Goal: Task Accomplishment & Management: Manage account settings

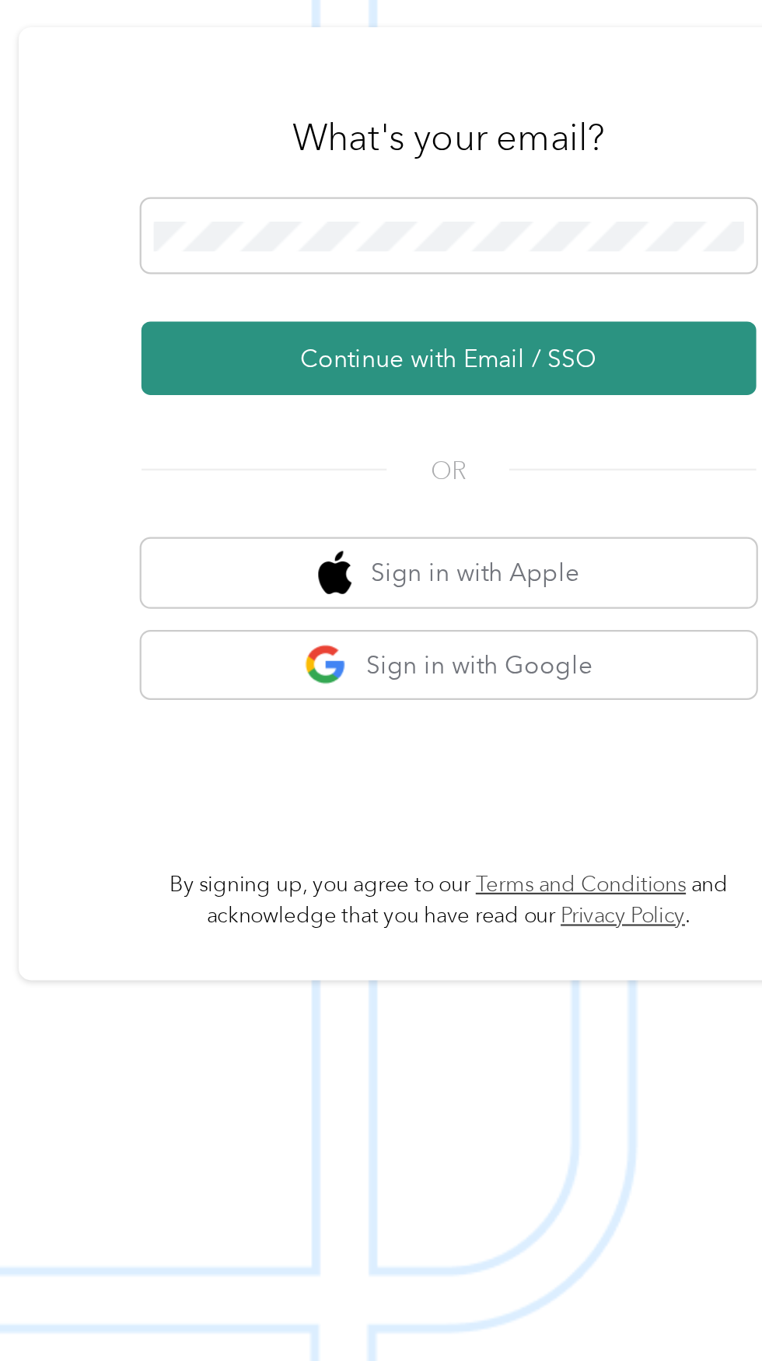
click at [665, 744] on button "Continue with Email / SSO" at bounding box center [563, 727] width 273 height 33
click at [629, 744] on button "Continue with Email / SSO" at bounding box center [563, 727] width 273 height 33
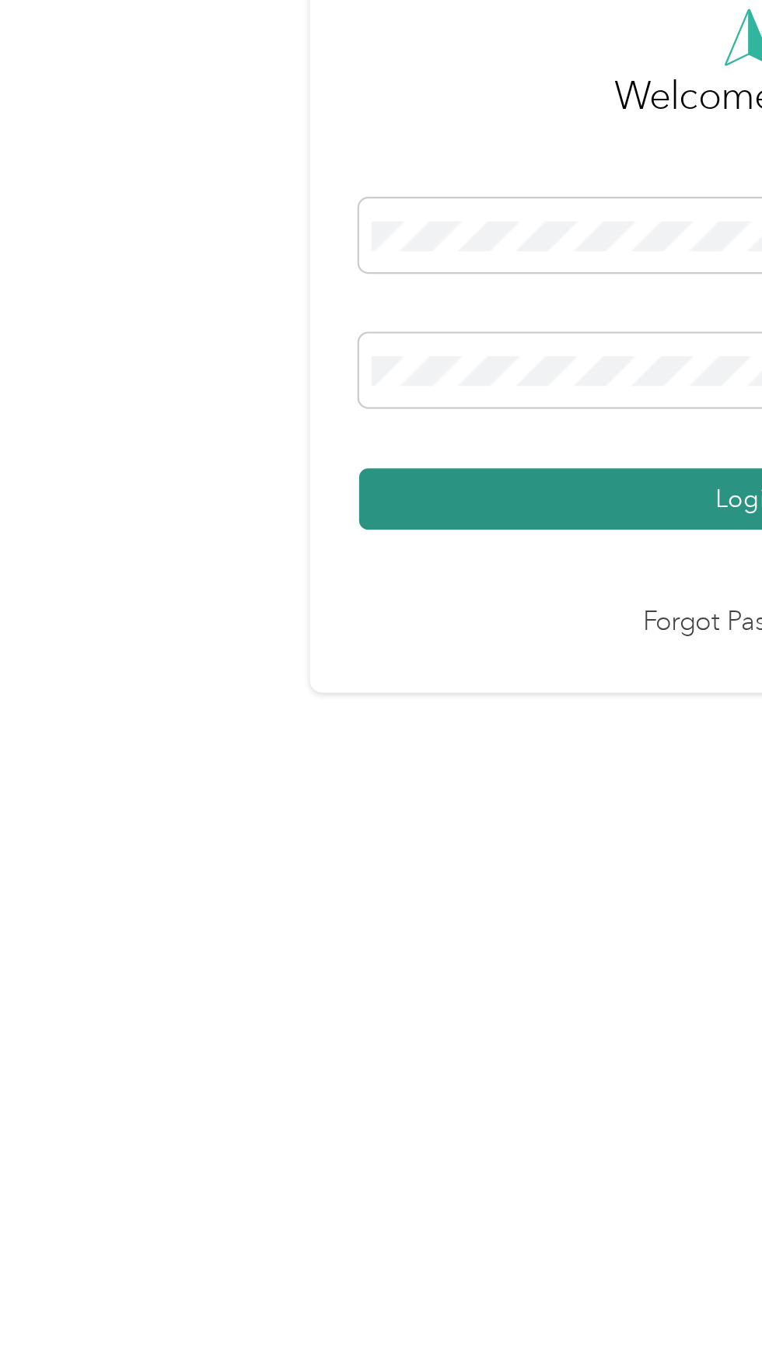
click at [348, 804] on button "Login" at bounding box center [377, 790] width 345 height 27
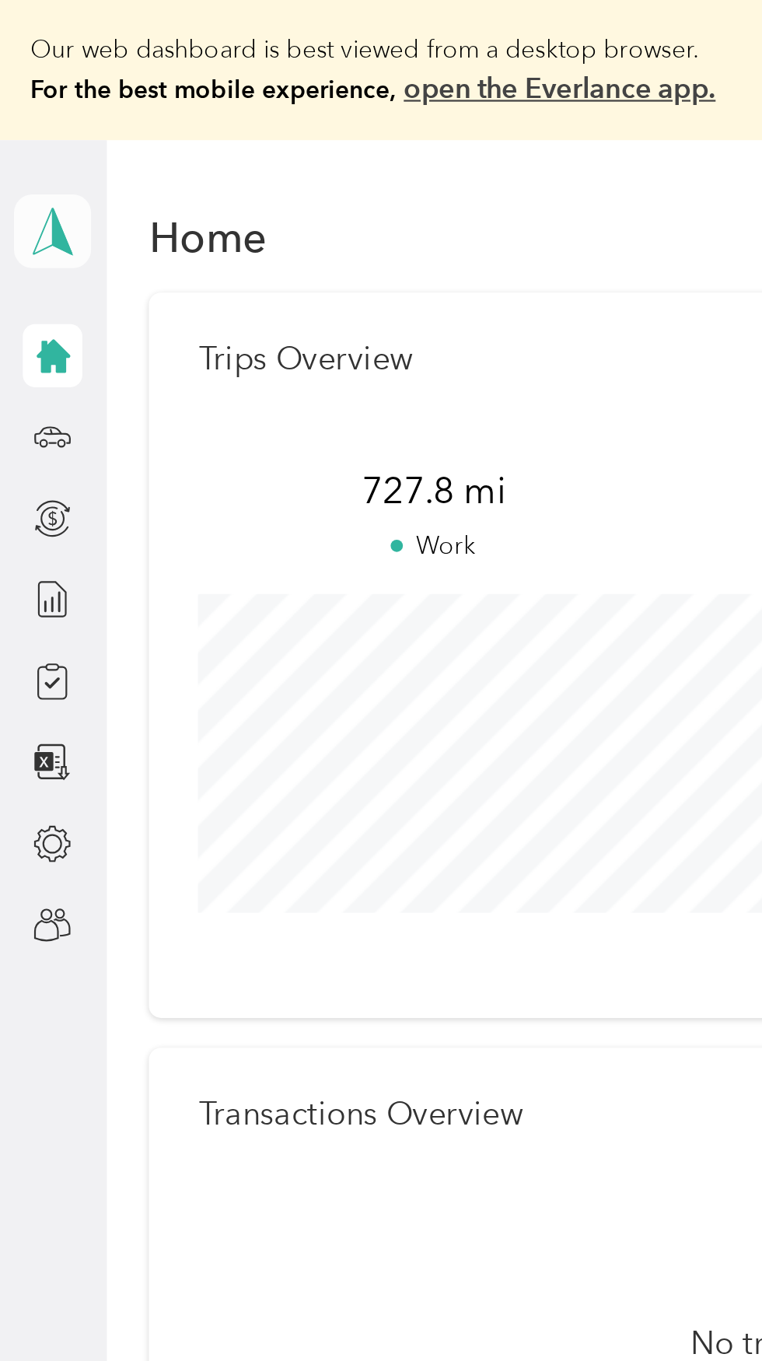
click at [32, 104] on icon at bounding box center [23, 103] width 23 height 22
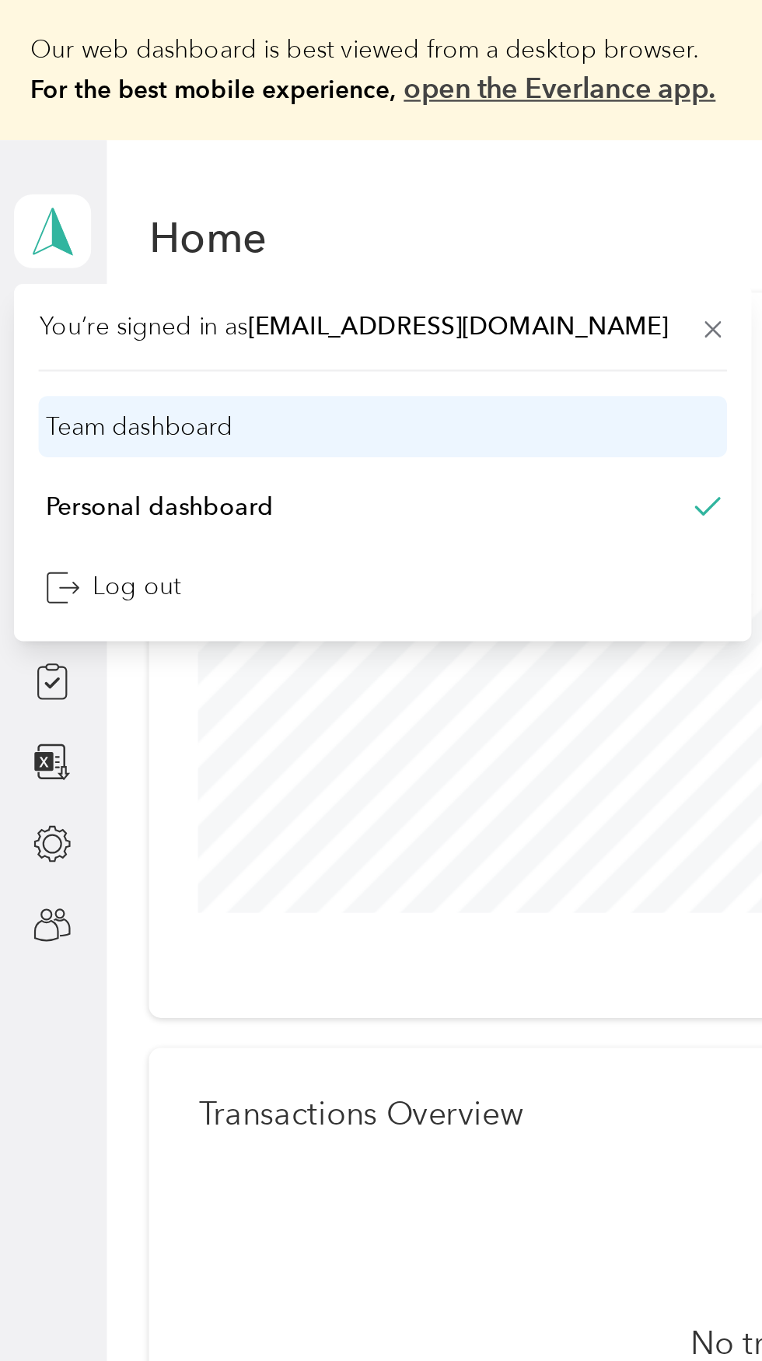
click at [96, 195] on div "Team dashboard" at bounding box center [61, 189] width 83 height 16
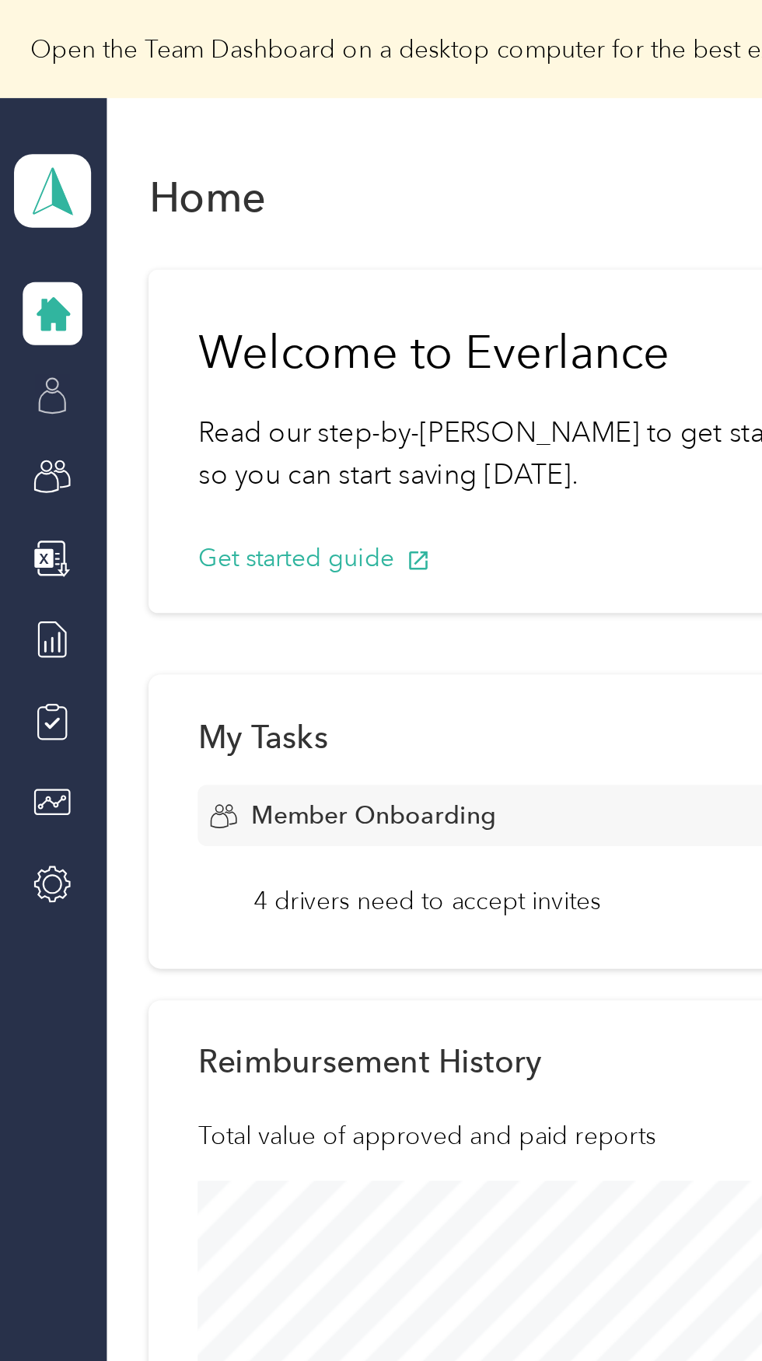
click at [21, 178] on icon at bounding box center [23, 175] width 17 height 17
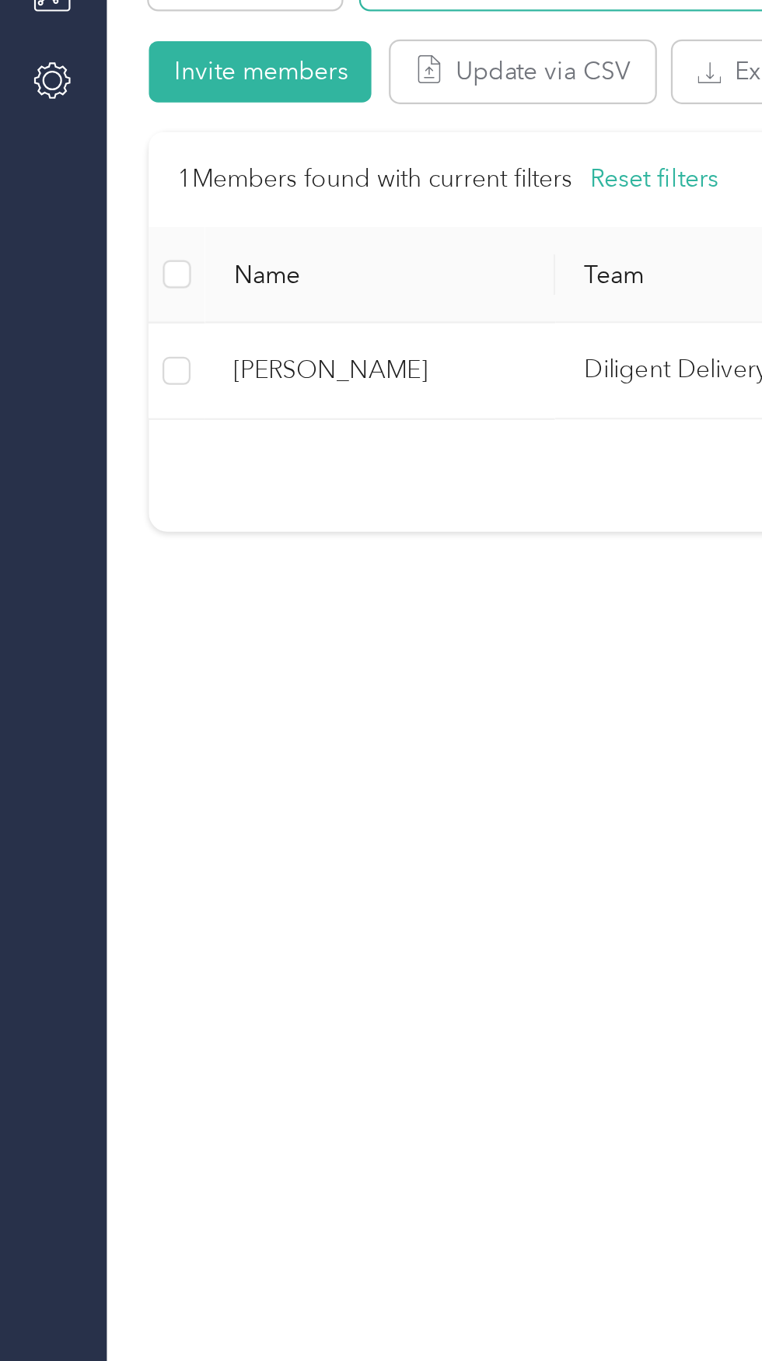
scroll to position [19, 0]
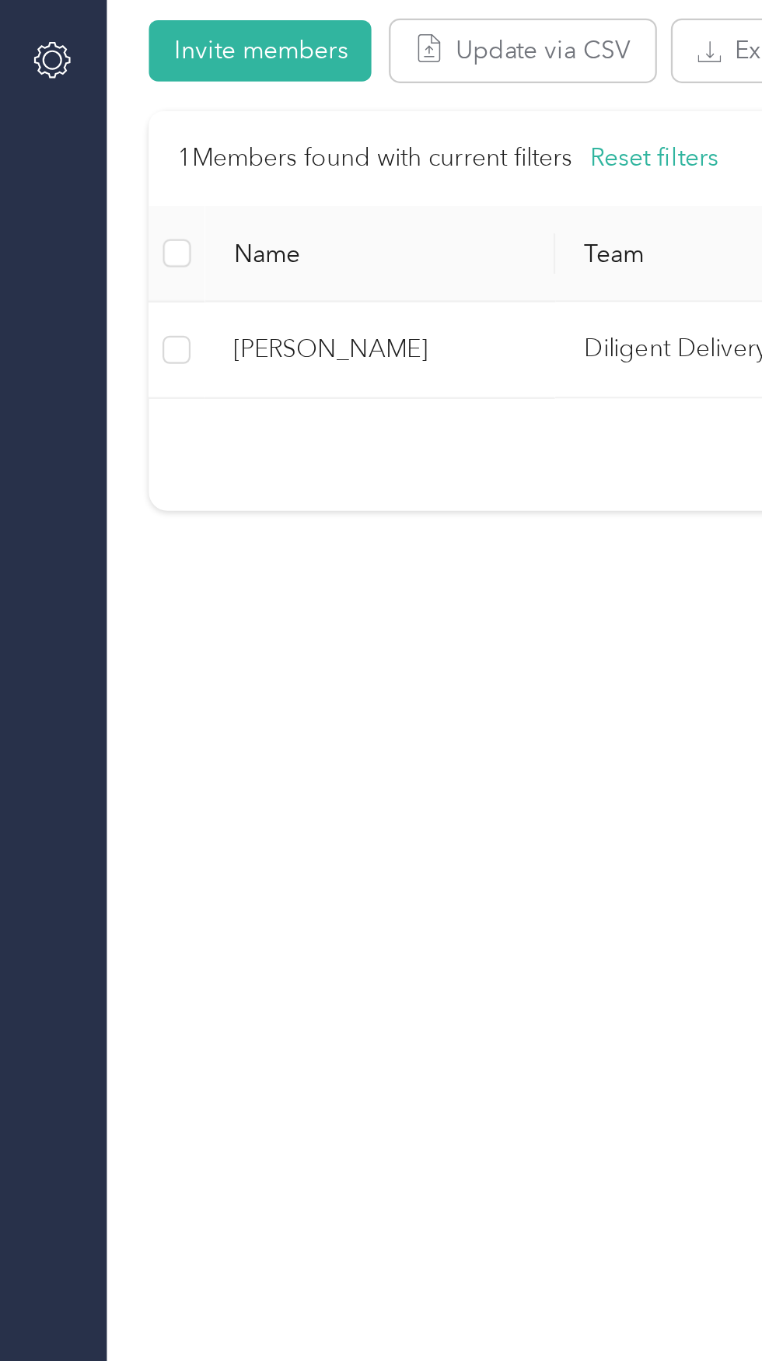
click at [238, 500] on td "[PERSON_NAME]" at bounding box center [169, 502] width 156 height 43
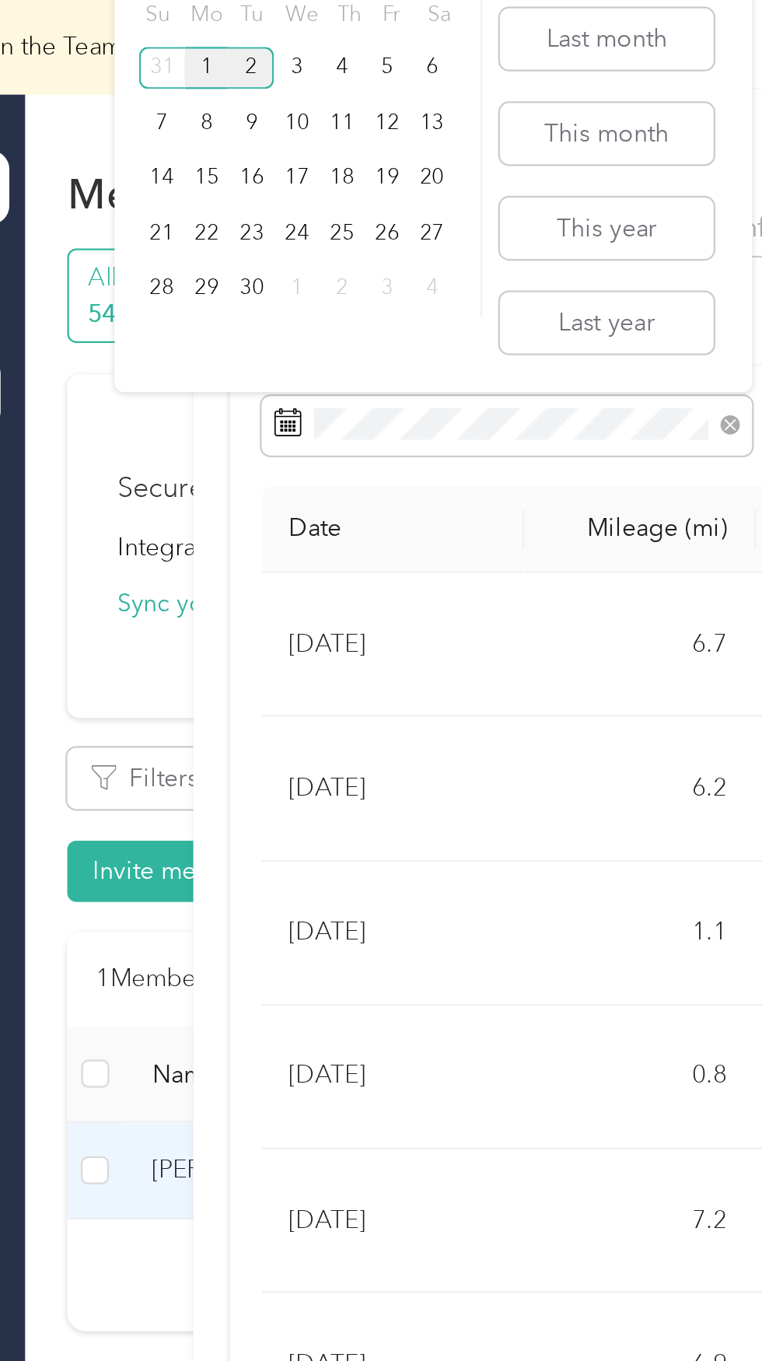
click at [128, 33] on div "1" at bounding box center [128, 32] width 20 height 19
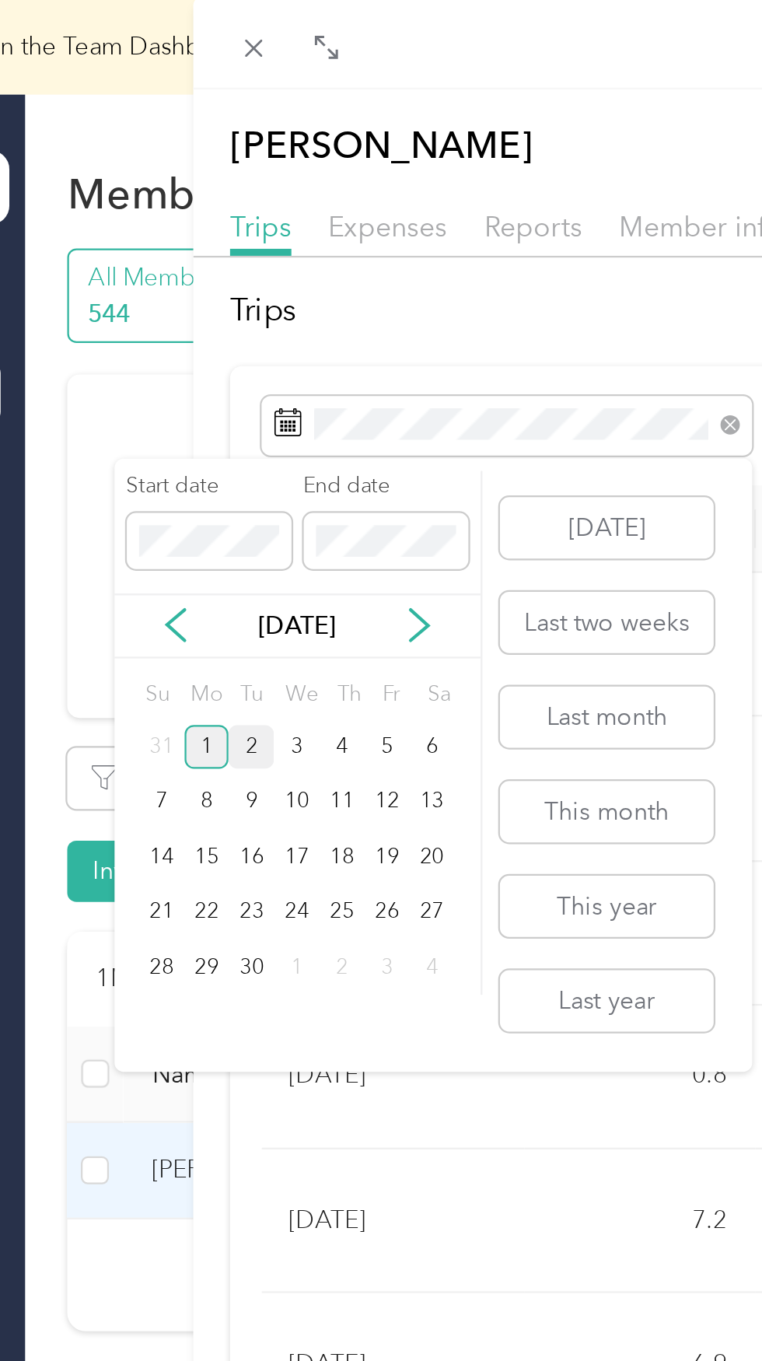
click at [131, 333] on div "1" at bounding box center [128, 332] width 20 height 19
